Goal: Download file/media

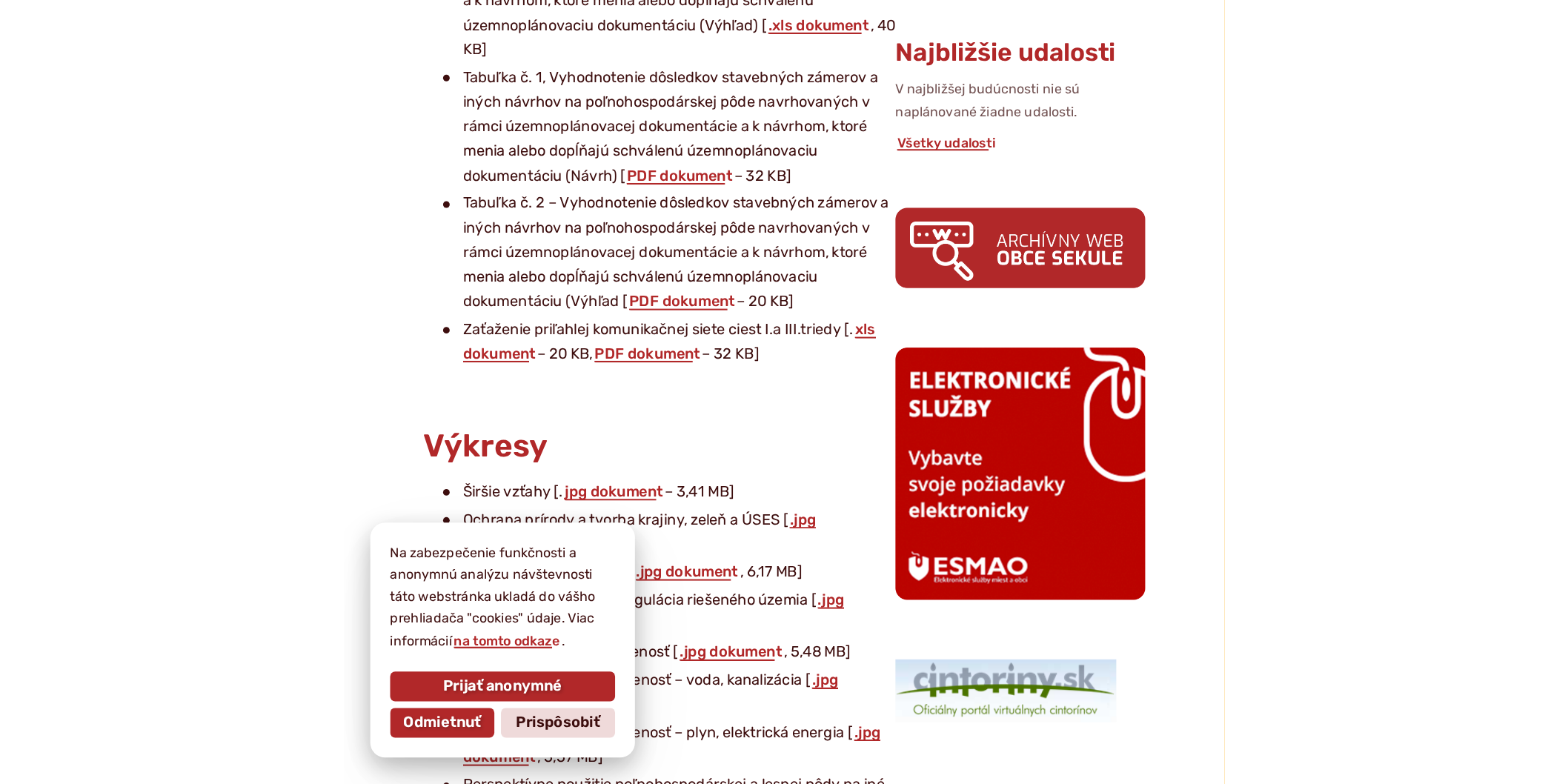
scroll to position [889, 0]
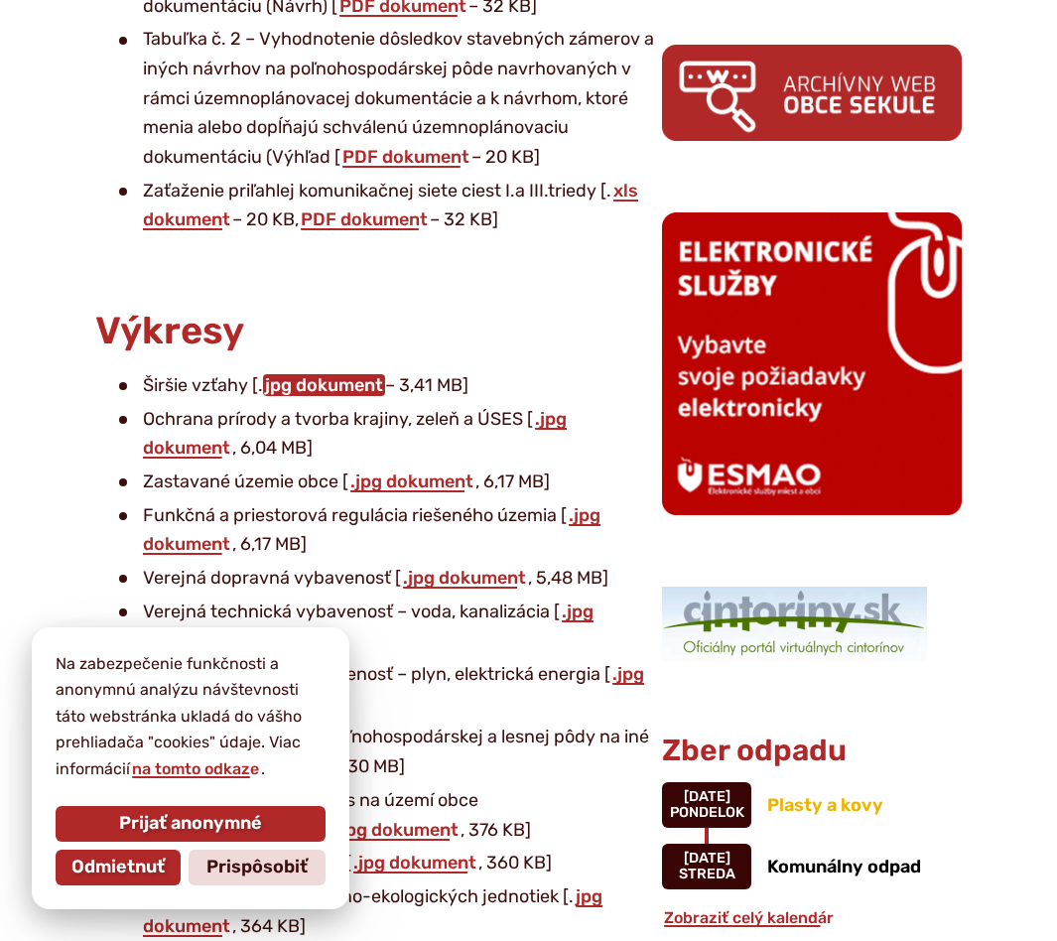
click at [330, 374] on link "jpg dokument" at bounding box center [324, 385] width 122 height 22
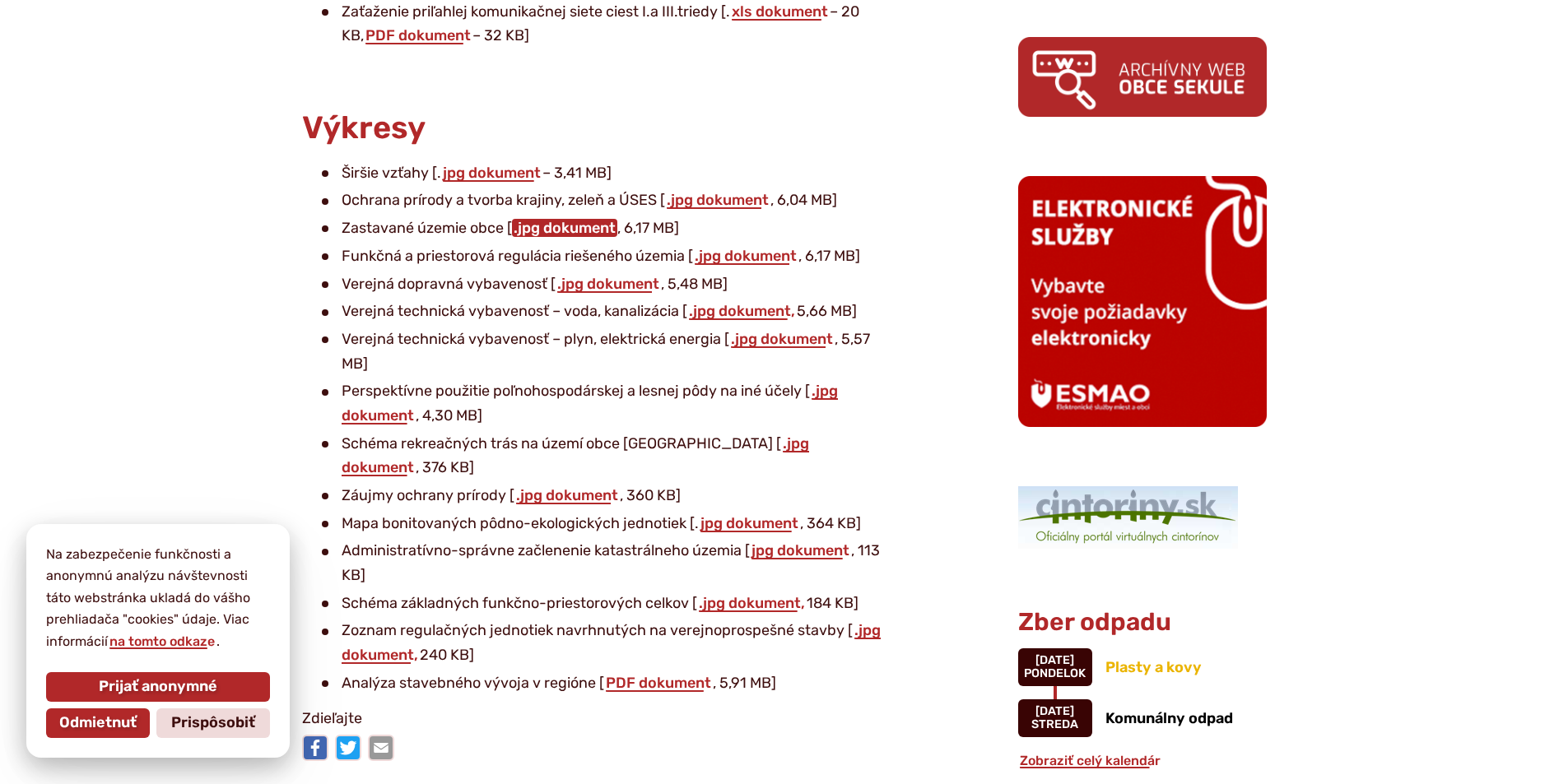
click at [571, 224] on link ".jpg dokument" at bounding box center [565, 228] width 105 height 18
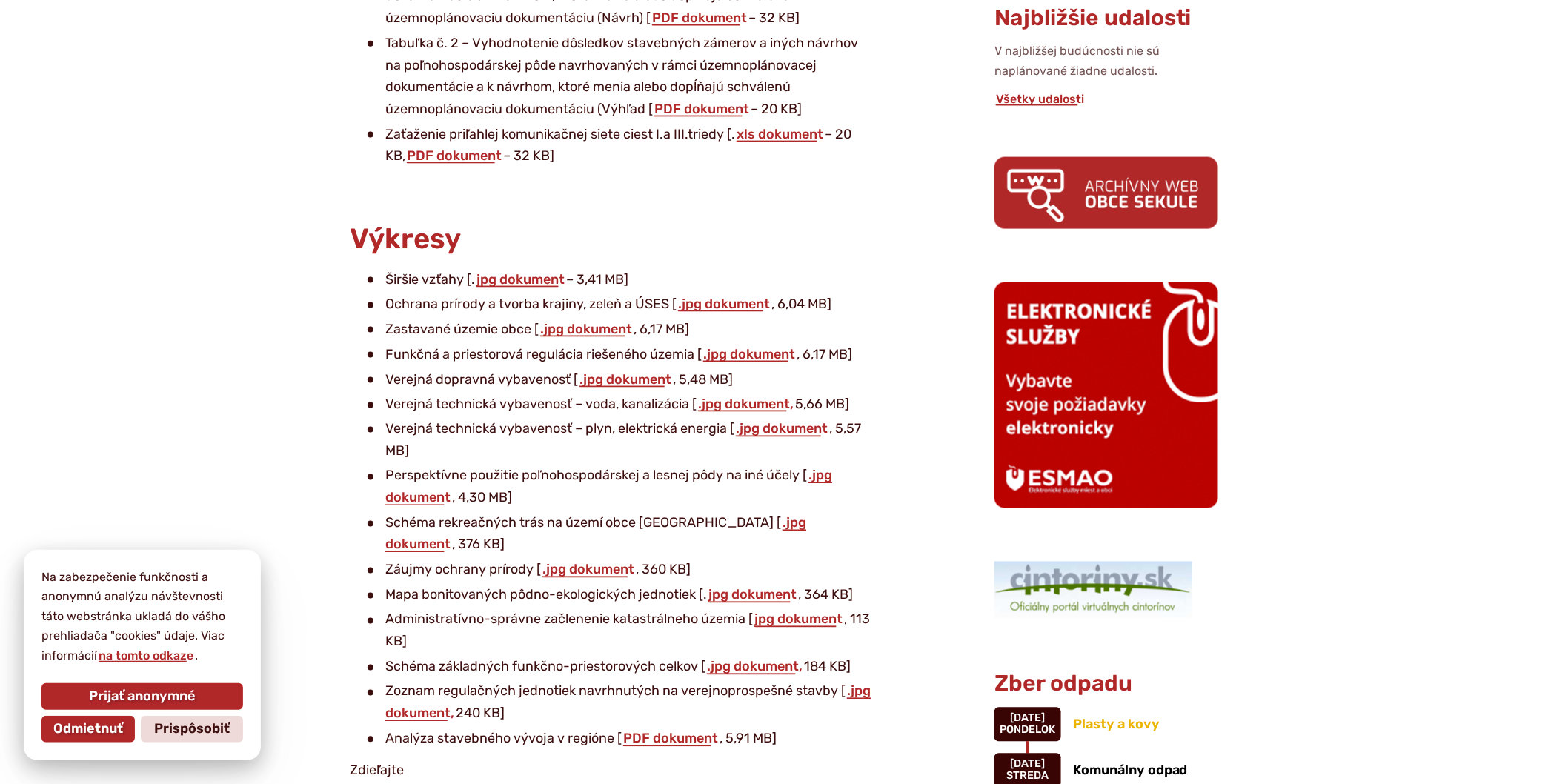
scroll to position [906, 0]
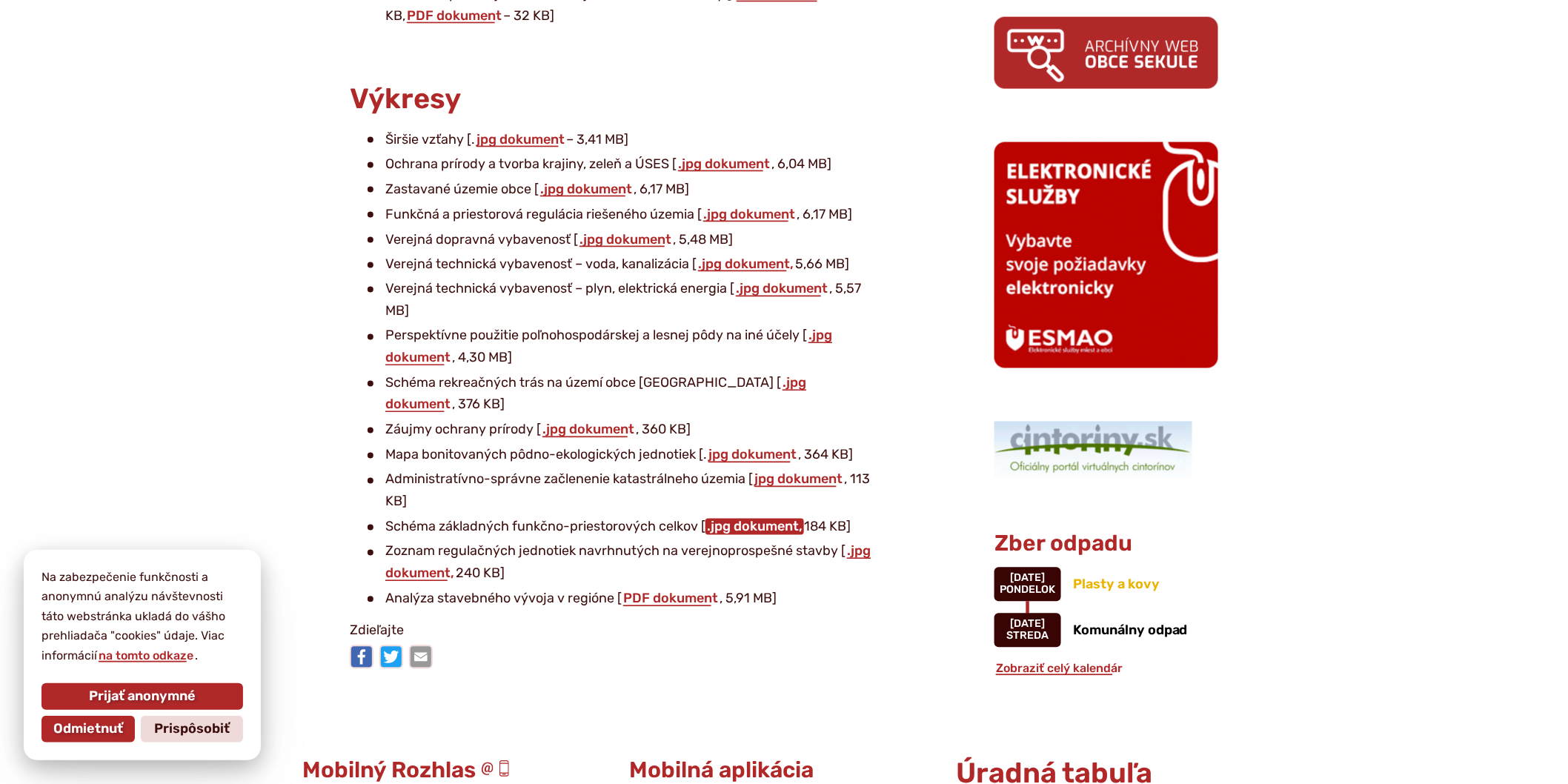
click at [769, 519] on link ".jpg dokument," at bounding box center [755, 527] width 99 height 16
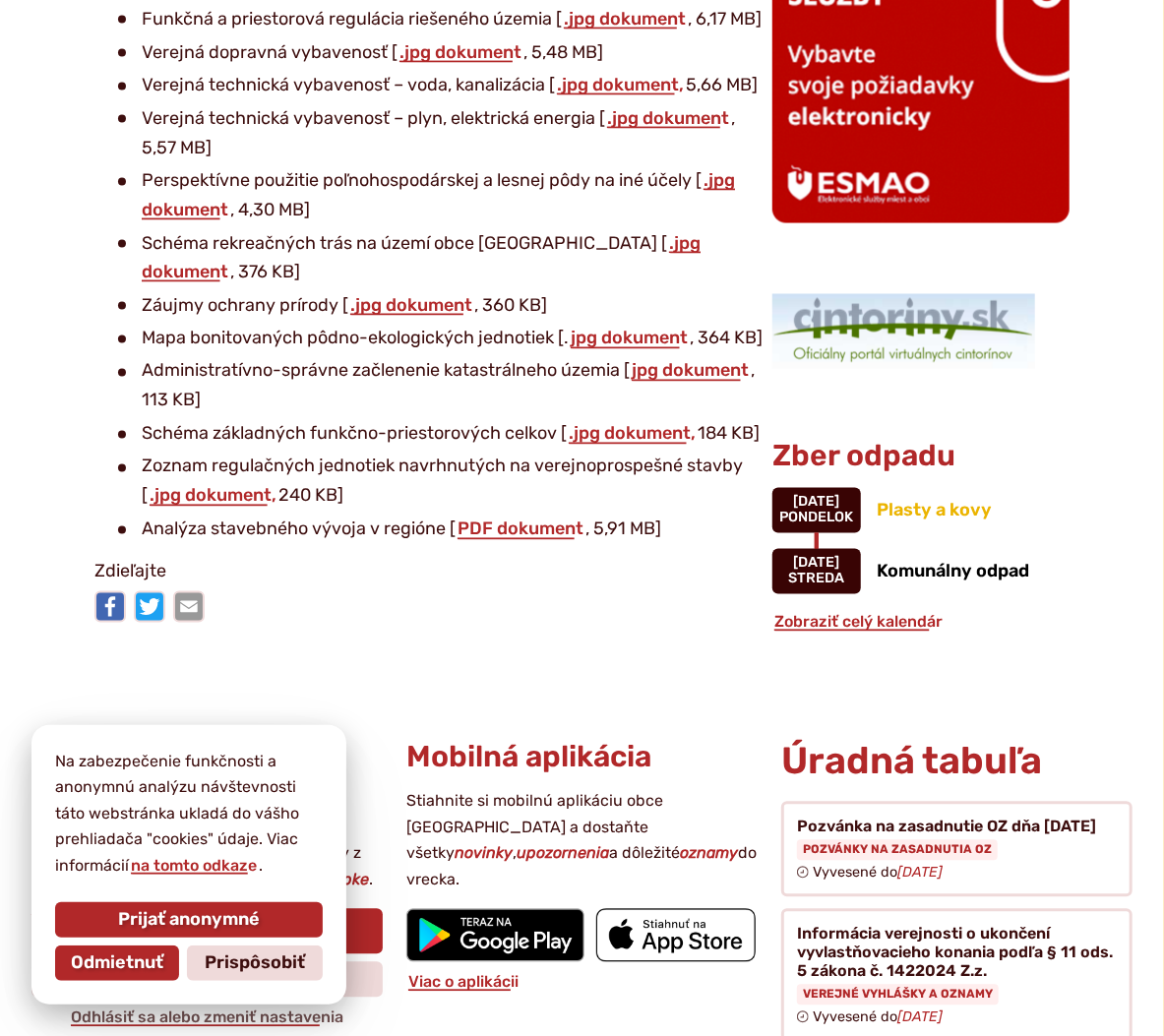
scroll to position [1422, 0]
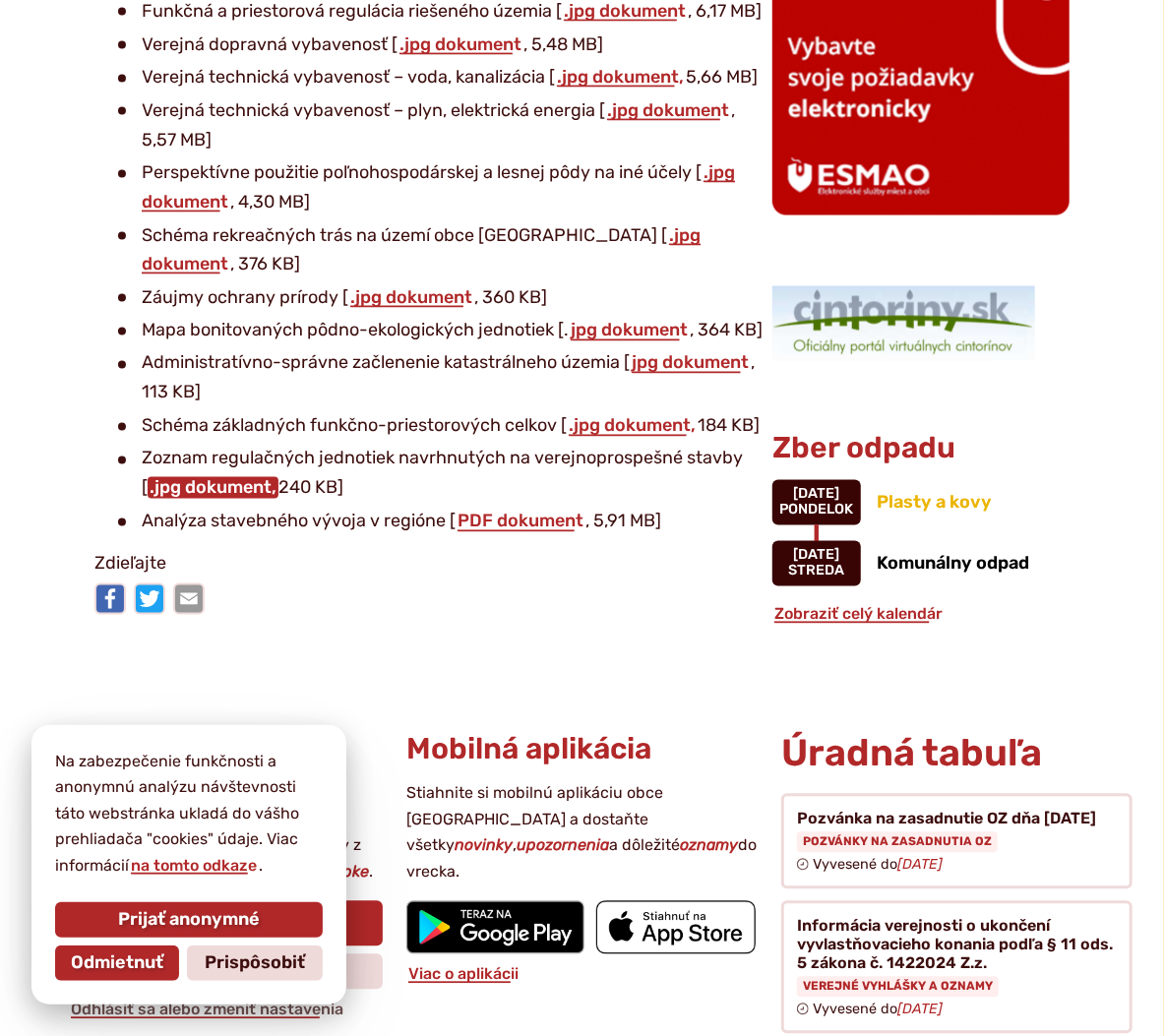
click at [231, 477] on link ".jpg dokument," at bounding box center [213, 488] width 131 height 22
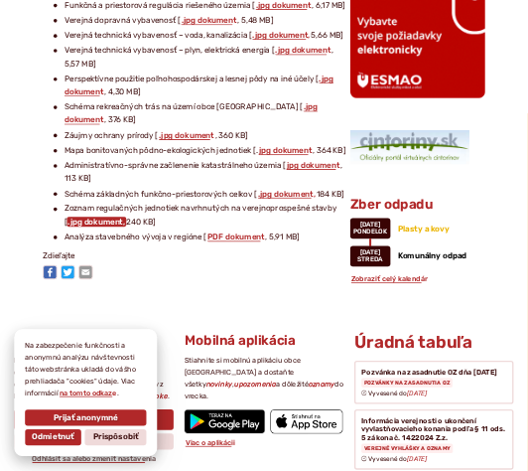
scroll to position [1435, 0]
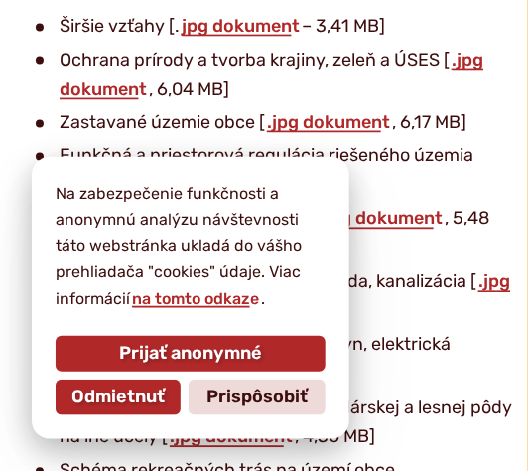
click at [265, 68] on li "Ochrana prírody a tvorba krajiny, zeleň a ÚSES [ .jpg dokument , 6,04 MB]" at bounding box center [276, 75] width 481 height 59
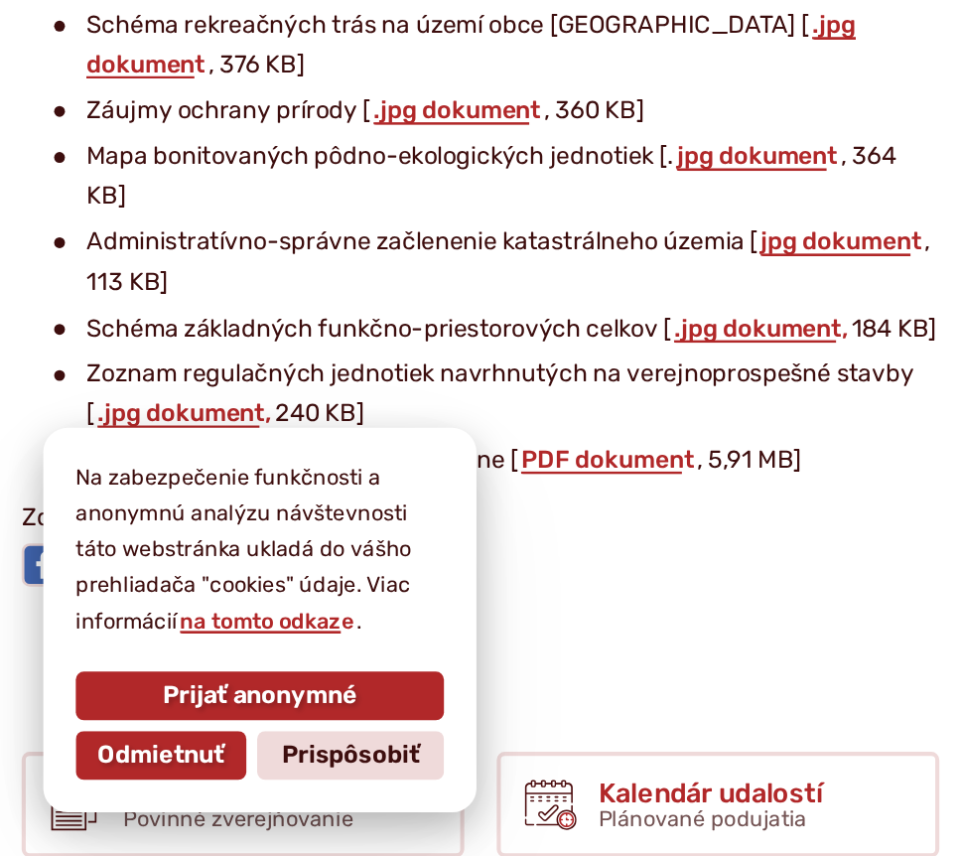
scroll to position [1534, 0]
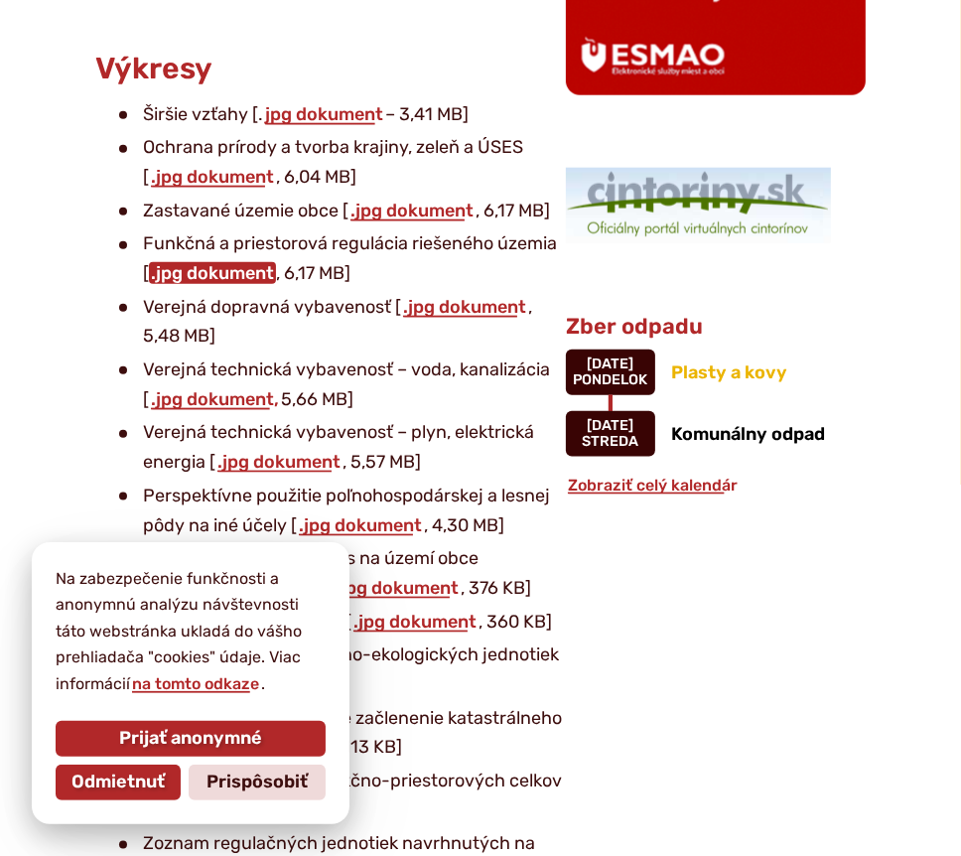
click at [204, 262] on link ".jpg dokument" at bounding box center [212, 273] width 127 height 22
